Goal: Transaction & Acquisition: Subscribe to service/newsletter

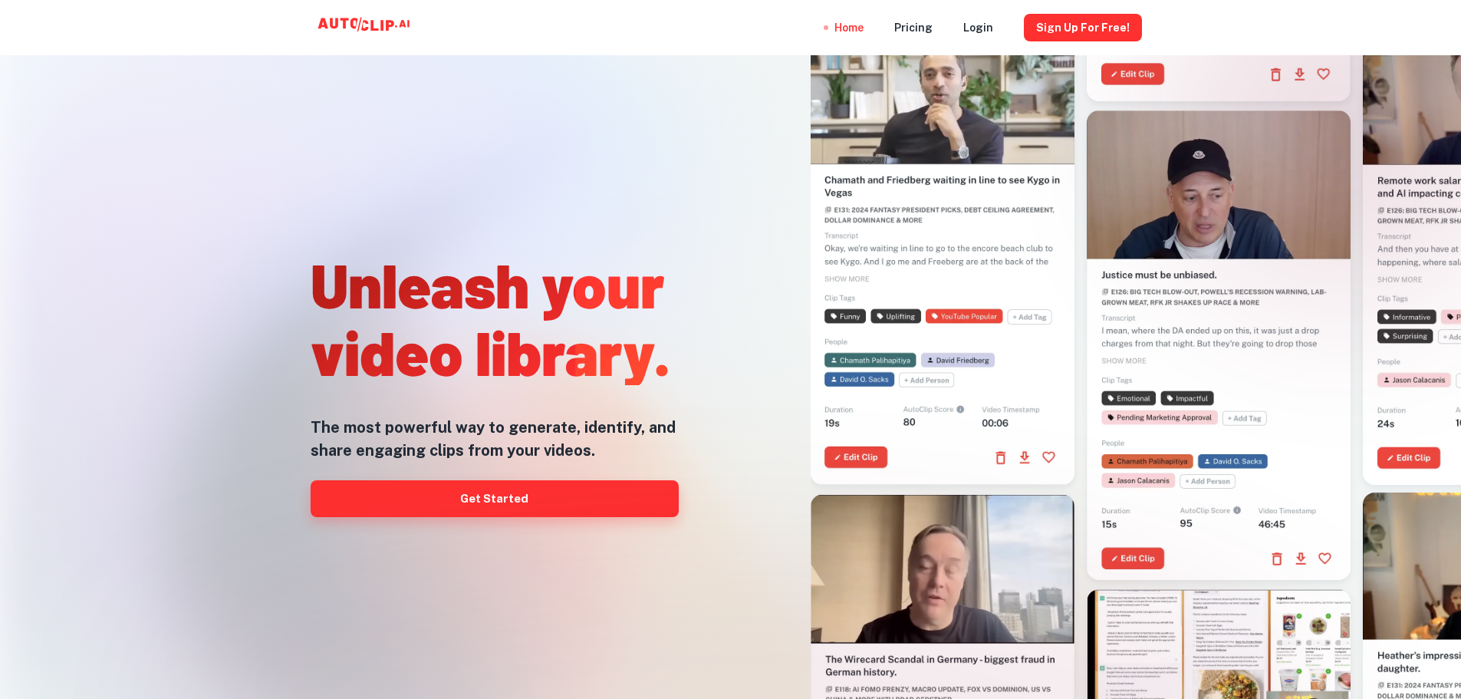
click at [557, 502] on link "Get Started" at bounding box center [495, 498] width 368 height 37
